Goal: Find contact information: Find contact information

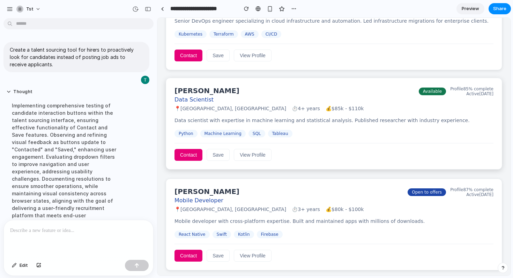
scroll to position [505, 0]
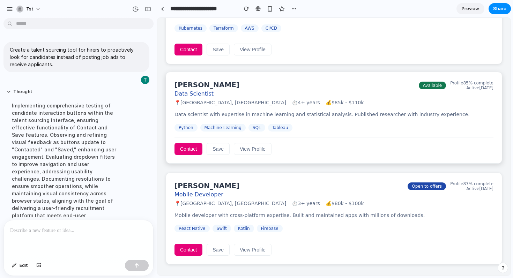
click at [307, 109] on div "[PERSON_NAME] Data Scientist 📍 [GEOGRAPHIC_DATA], [GEOGRAPHIC_DATA] ⏱️ 4+ years…" at bounding box center [334, 118] width 337 height 92
click at [254, 149] on button "View Profile" at bounding box center [253, 149] width 38 height 12
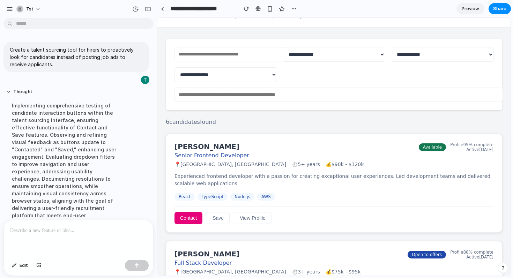
scroll to position [47, 0]
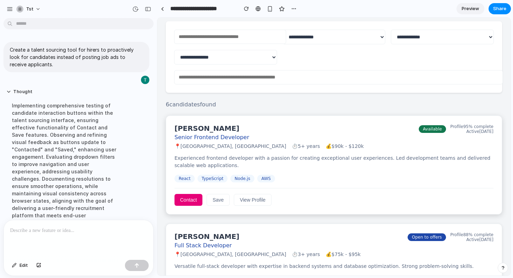
click at [254, 198] on button "View Profile" at bounding box center [253, 200] width 38 height 12
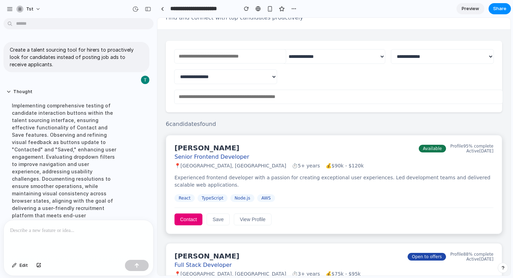
scroll to position [0, 0]
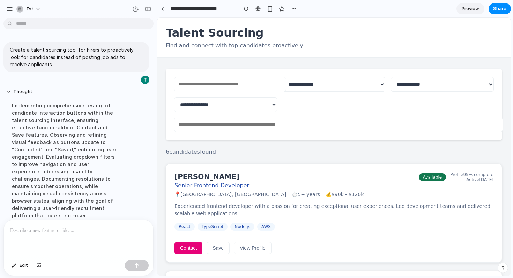
click at [224, 82] on input "text" at bounding box center [230, 84] width 112 height 14
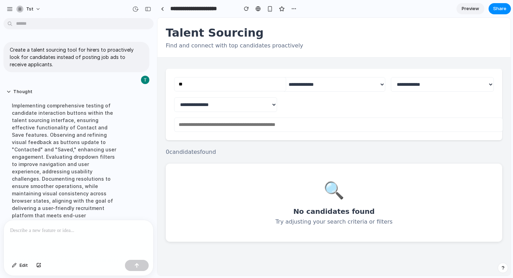
type input "*"
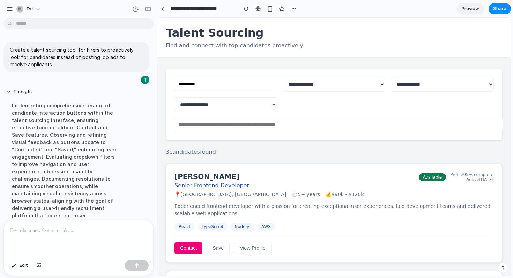
type input "*********"
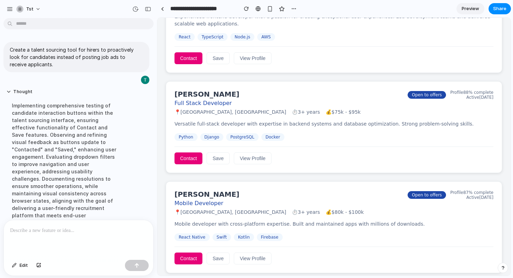
scroll to position [191, 0]
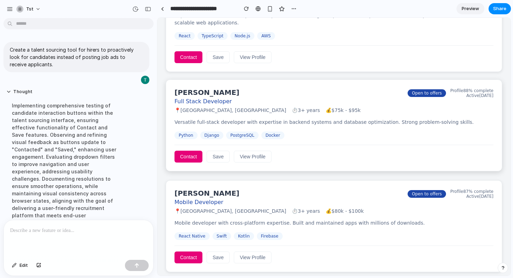
click at [235, 159] on button "View Profile" at bounding box center [253, 157] width 38 height 12
click at [190, 154] on button "Contact" at bounding box center [189, 157] width 28 height 12
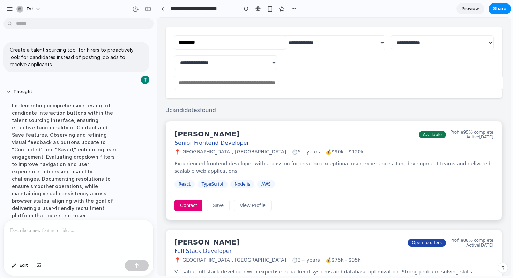
scroll to position [0, 0]
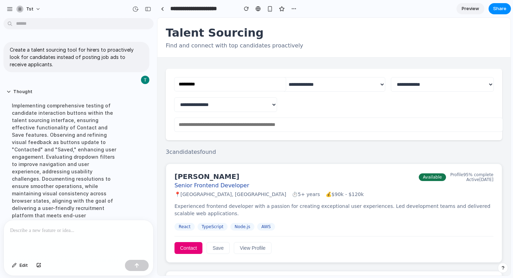
click at [262, 127] on input "text" at bounding box center [338, 125] width 329 height 14
type input "*"
drag, startPoint x: 220, startPoint y: 84, endPoint x: 169, endPoint y: 84, distance: 51.7
click at [169, 84] on div "**********" at bounding box center [334, 105] width 337 height 72
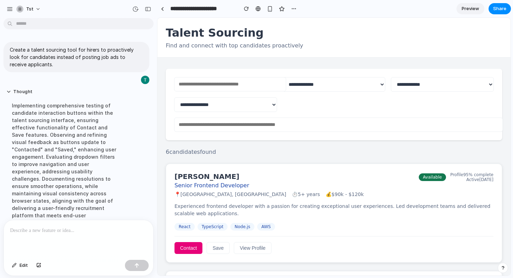
click at [236, 124] on input "text" at bounding box center [338, 125] width 329 height 14
click at [289, 113] on div "**********" at bounding box center [334, 105] width 337 height 72
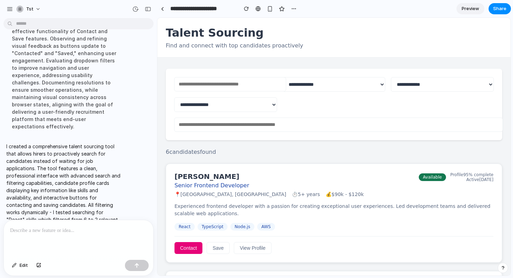
scroll to position [107, 0]
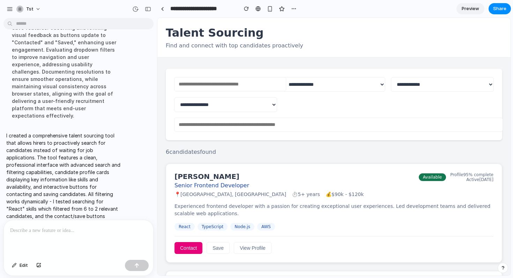
click at [256, 28] on h1 "Talent Sourcing" at bounding box center [334, 32] width 337 height 13
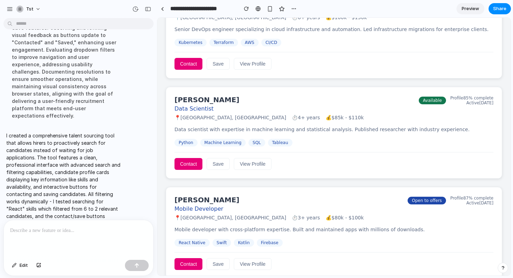
scroll to position [505, 0]
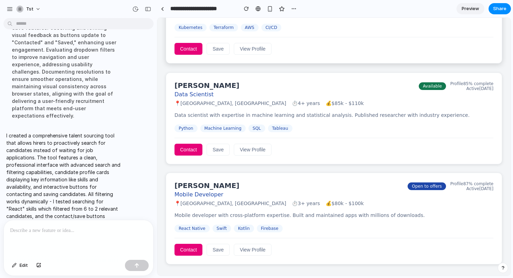
click at [263, 50] on button "View Profile" at bounding box center [253, 49] width 38 height 12
click at [323, 43] on div "Contact Save View Profile" at bounding box center [334, 46] width 319 height 18
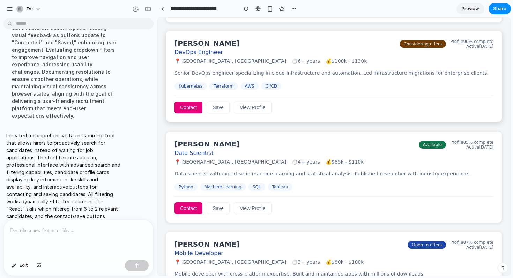
scroll to position [430, 0]
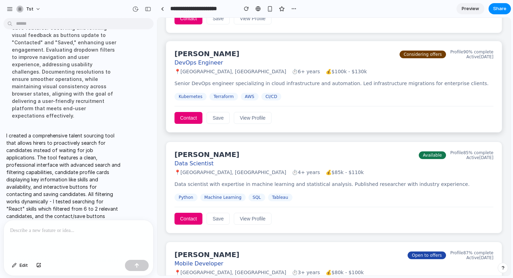
click at [260, 100] on div "Kubernetes Terraform AWS CI/CD" at bounding box center [334, 97] width 319 height 8
click at [249, 100] on span "AWS" at bounding box center [250, 97] width 18 height 8
click at [222, 98] on span "Terraform" at bounding box center [224, 97] width 29 height 8
click at [195, 98] on span "Kubernetes" at bounding box center [191, 97] width 32 height 8
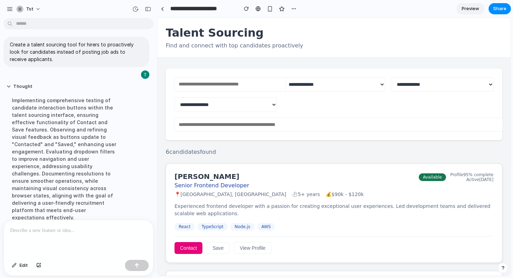
scroll to position [0, 0]
